Goal: Register for event/course

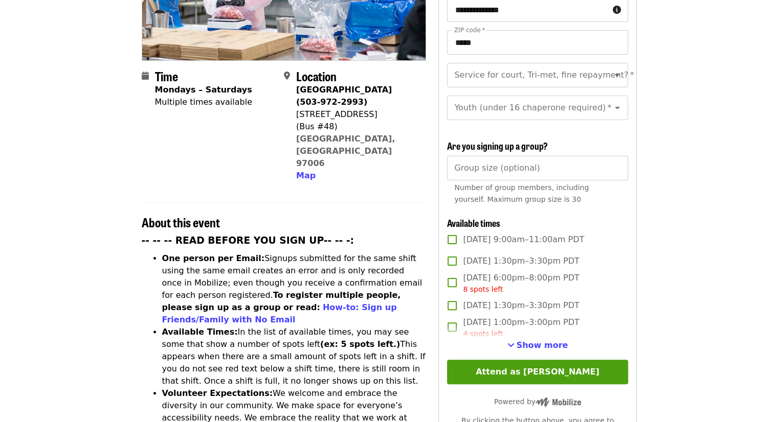
scroll to position [258, 0]
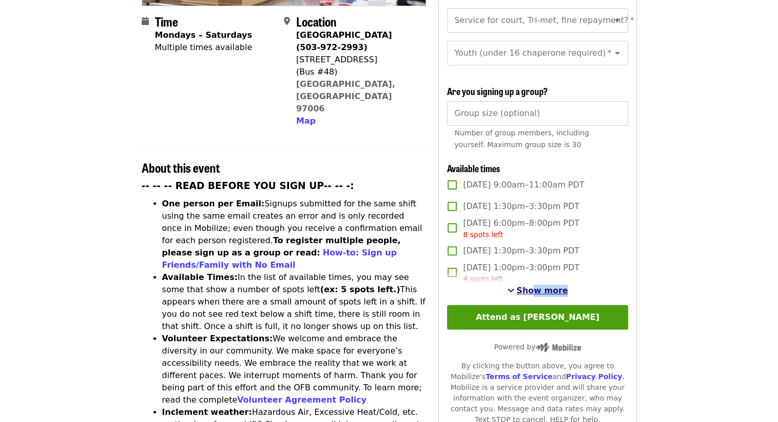
drag, startPoint x: 520, startPoint y: 299, endPoint x: 534, endPoint y: 294, distance: 15.2
click at [534, 294] on div "**********" at bounding box center [537, 168] width 181 height 582
click at [534, 294] on button "Show more" at bounding box center [537, 291] width 61 height 12
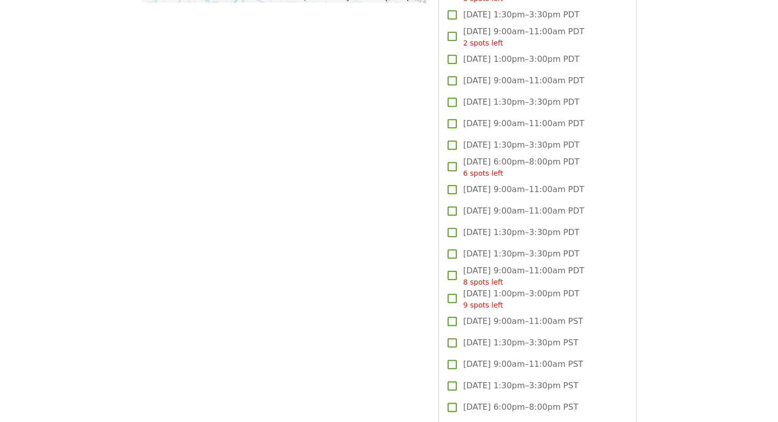
scroll to position [1158, 0]
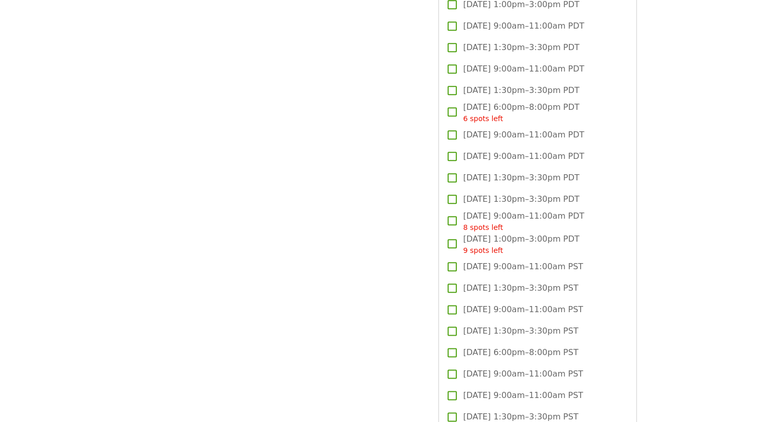
click at [541, 239] on span "[DATE] 1:00pm–3:00pm PDT 9 spots left" at bounding box center [521, 244] width 116 height 23
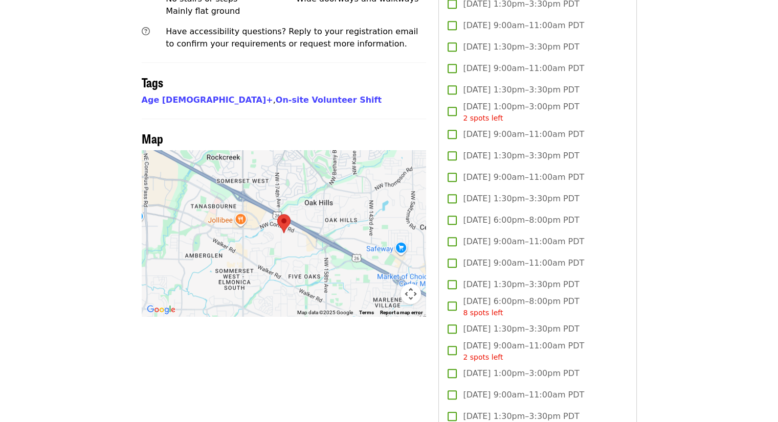
scroll to position [1162, 0]
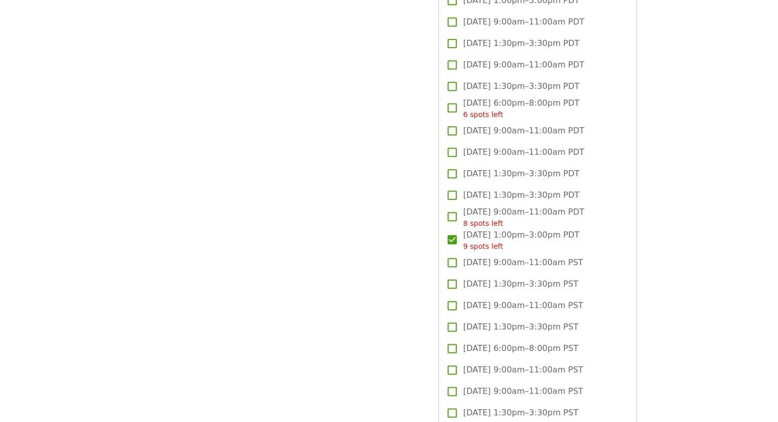
click at [546, 232] on span "[DATE] 1:00pm–3:00pm PDT 9 spots left" at bounding box center [521, 240] width 116 height 23
click at [555, 213] on span "[DATE] 9:00am–11:00am PDT 8 spots left" at bounding box center [523, 217] width 121 height 23
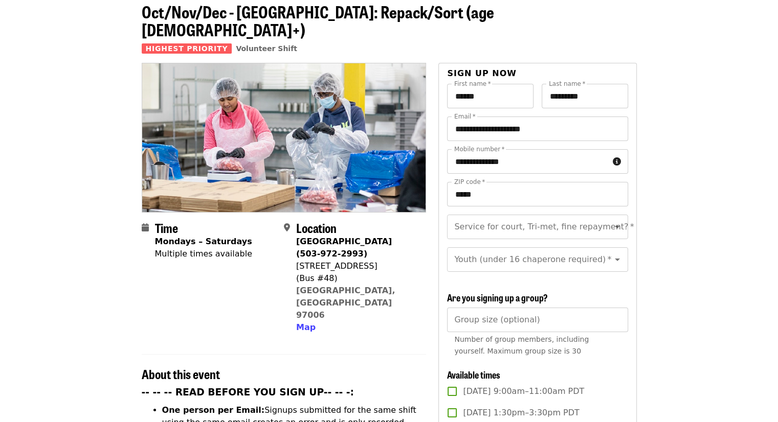
scroll to position [106, 0]
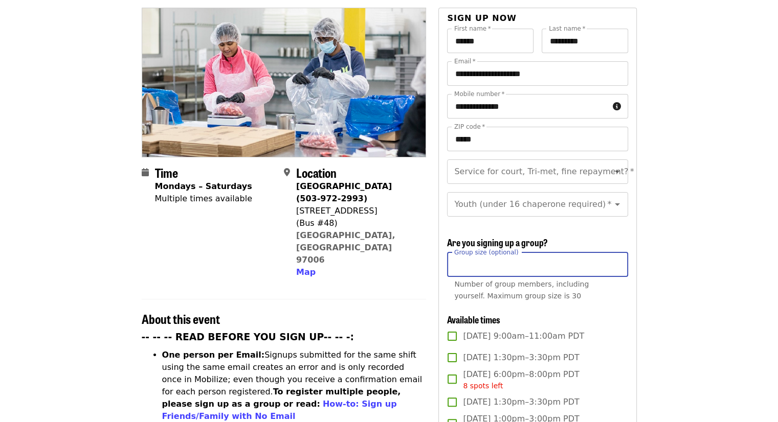
click at [475, 265] on input "Group size (optional)" at bounding box center [537, 265] width 181 height 25
type input "*"
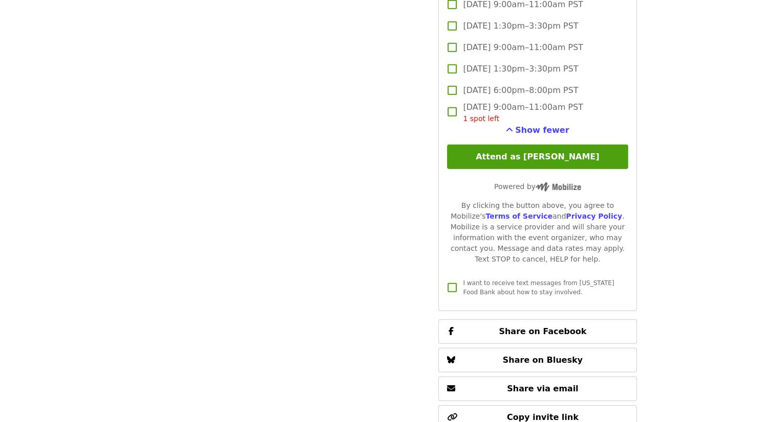
scroll to position [2977, 0]
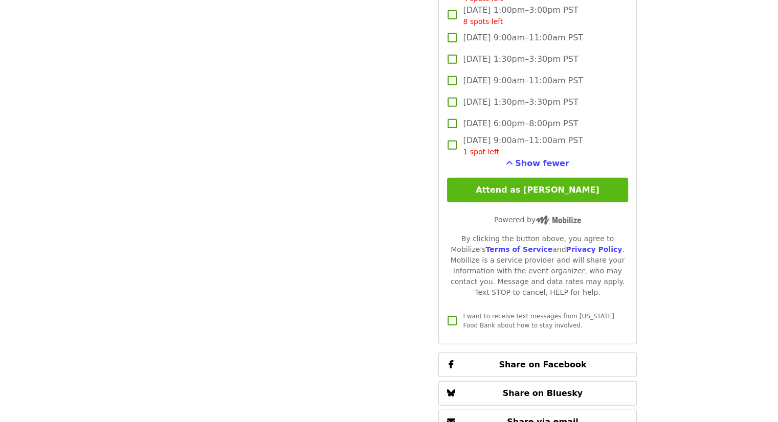
click at [558, 185] on button "Attend as [PERSON_NAME]" at bounding box center [537, 190] width 181 height 25
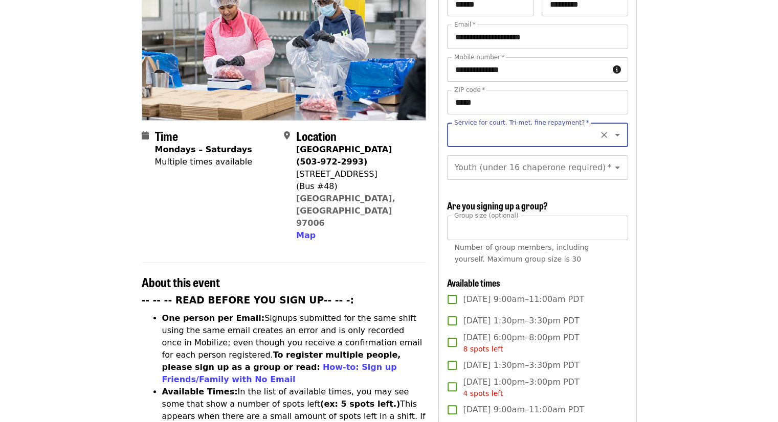
scroll to position [139, 0]
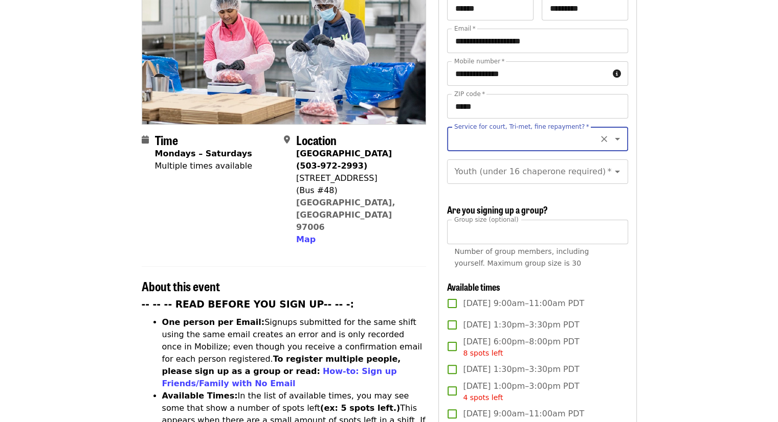
click at [532, 129] on input "Service for court, Tri-met, fine repayment?   *" at bounding box center [524, 138] width 139 height 19
click at [460, 154] on li "No" at bounding box center [533, 149] width 173 height 18
type input "**"
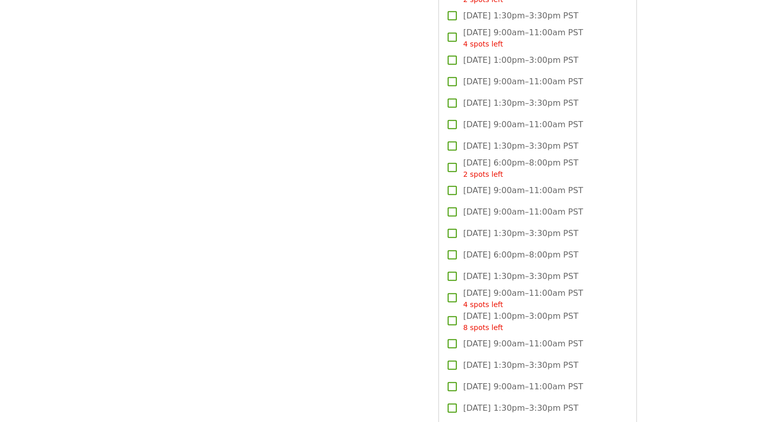
scroll to position [2682, 0]
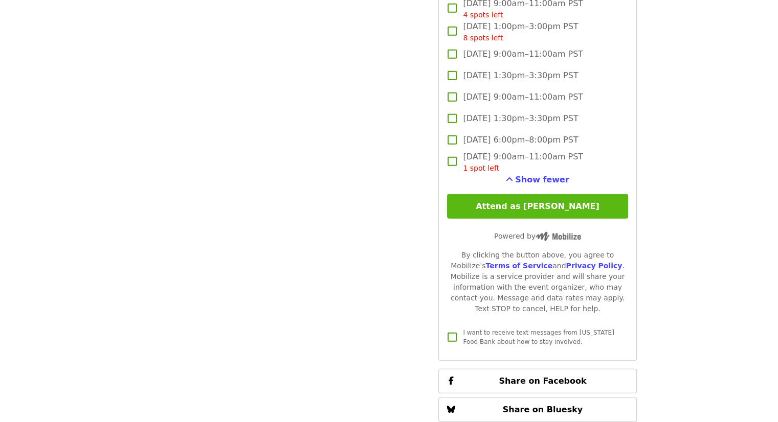
click at [509, 205] on button "Attend as [PERSON_NAME]" at bounding box center [537, 206] width 181 height 25
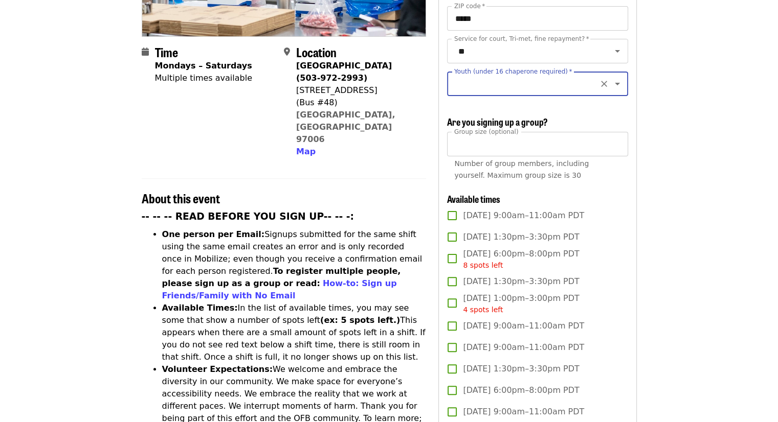
scroll to position [205, 0]
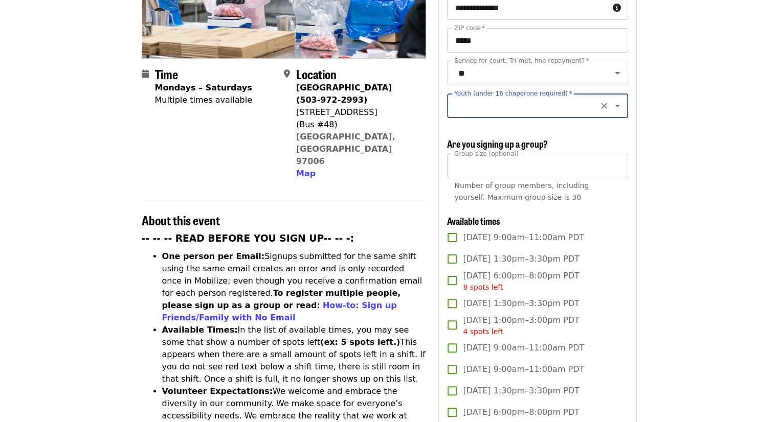
click at [524, 96] on input "Youth (under 16 chaperone required)   *" at bounding box center [524, 105] width 139 height 19
click at [464, 123] on li "16 and older" at bounding box center [533, 123] width 173 height 18
type input "**********"
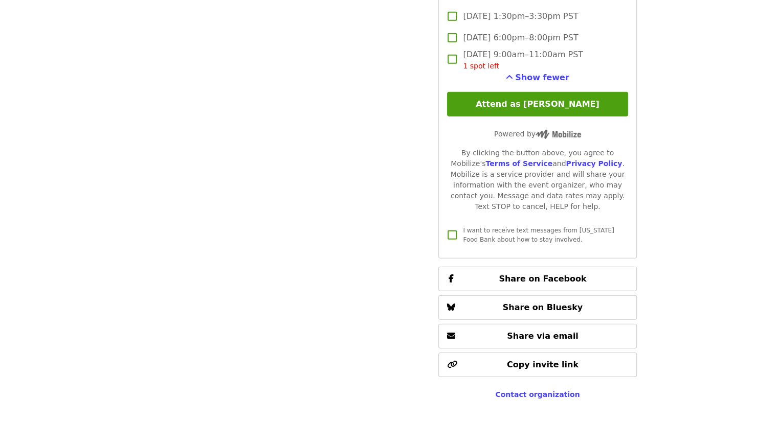
scroll to position [3012, 0]
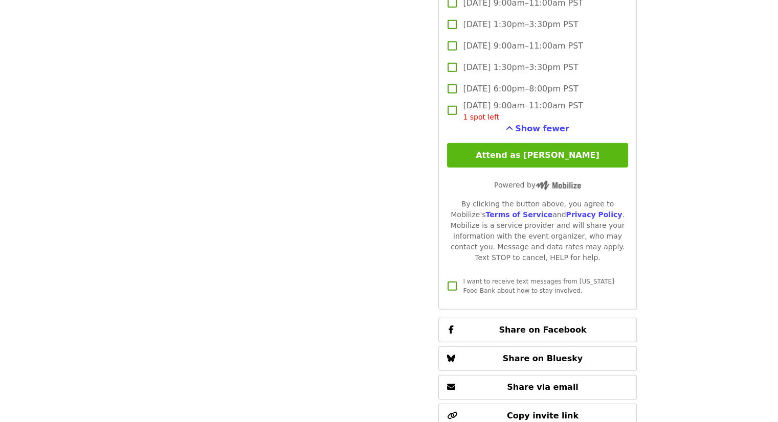
click at [552, 156] on button "Attend as [PERSON_NAME]" at bounding box center [537, 155] width 181 height 25
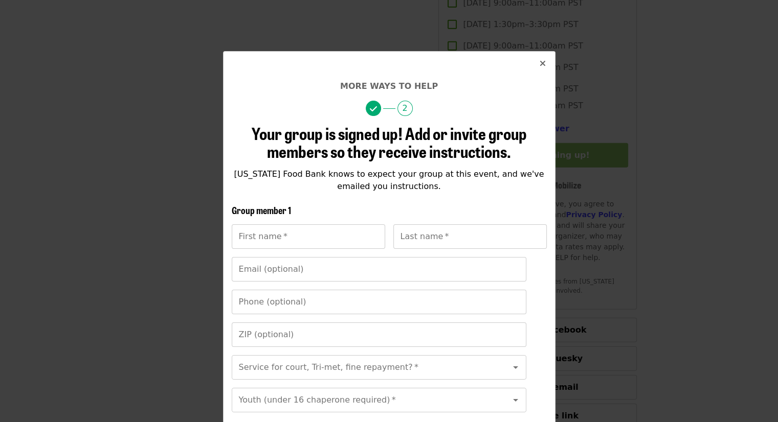
click at [540, 60] on icon "times icon" at bounding box center [543, 64] width 6 height 10
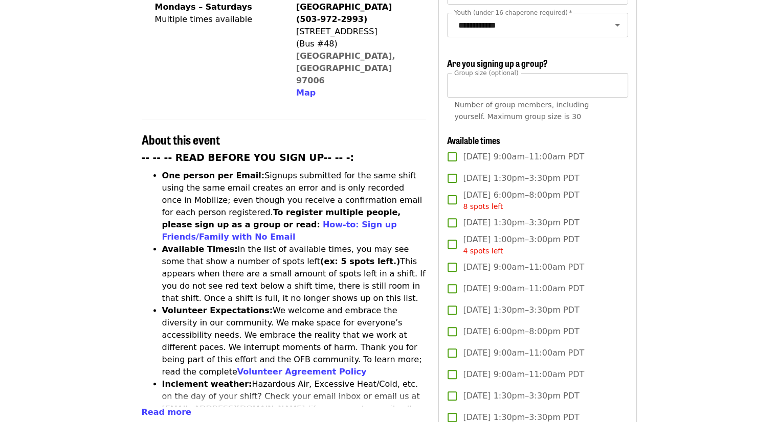
scroll to position [0, 0]
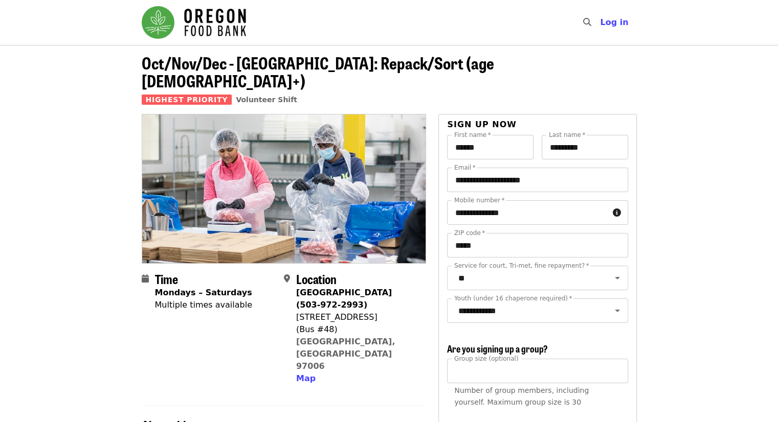
click at [160, 11] on img "Main navigation" at bounding box center [194, 22] width 104 height 33
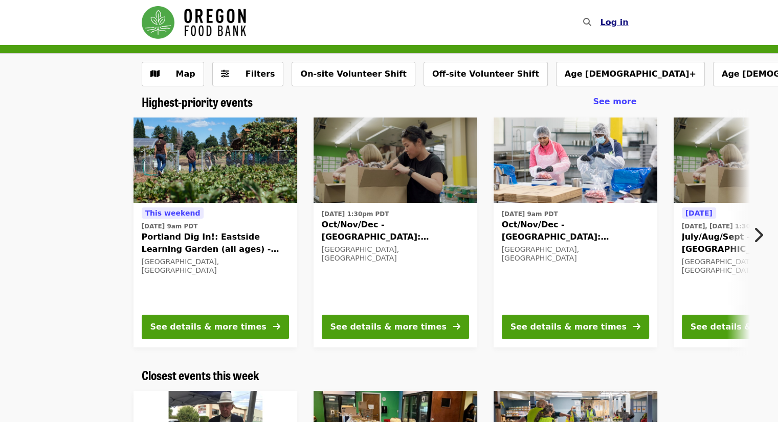
click at [612, 21] on span "Log in" at bounding box center [614, 22] width 28 height 10
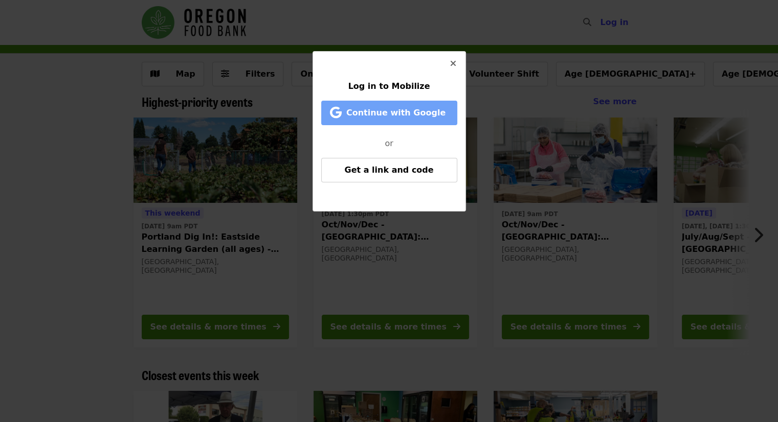
click at [391, 116] on span "Continue with Google" at bounding box center [395, 113] width 99 height 10
